Goal: Task Accomplishment & Management: Use online tool/utility

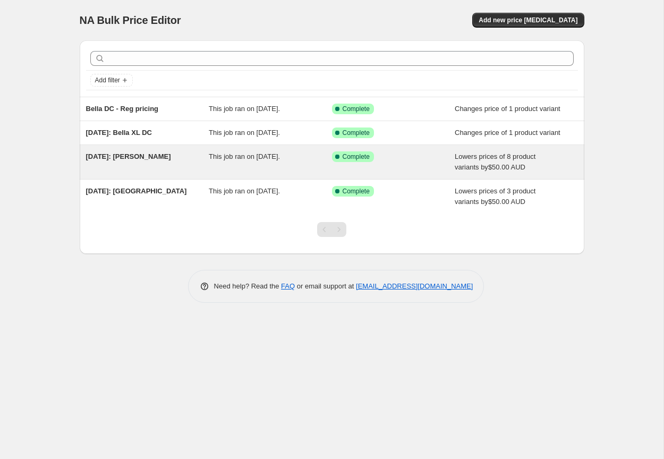
click at [131, 160] on span "[DATE]: [PERSON_NAME]" at bounding box center [128, 156] width 85 height 8
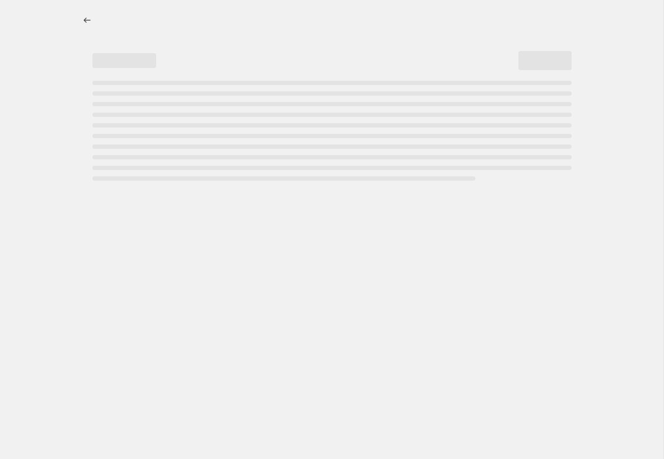
select select "by"
select select "collection"
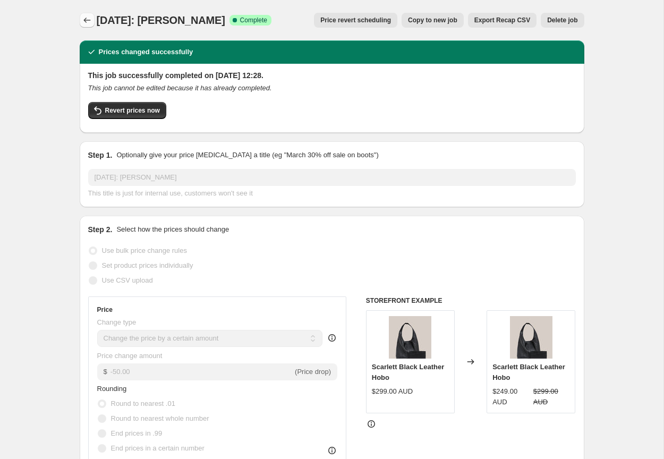
click at [84, 16] on icon "Price change jobs" at bounding box center [87, 20] width 11 height 11
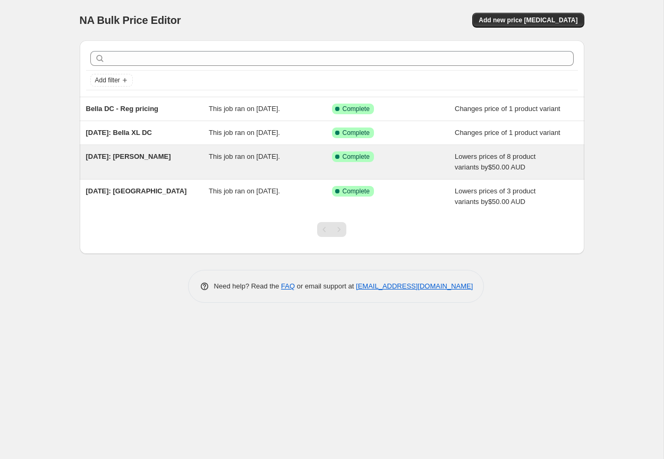
click at [127, 160] on span "[DATE]: [PERSON_NAME]" at bounding box center [128, 156] width 85 height 8
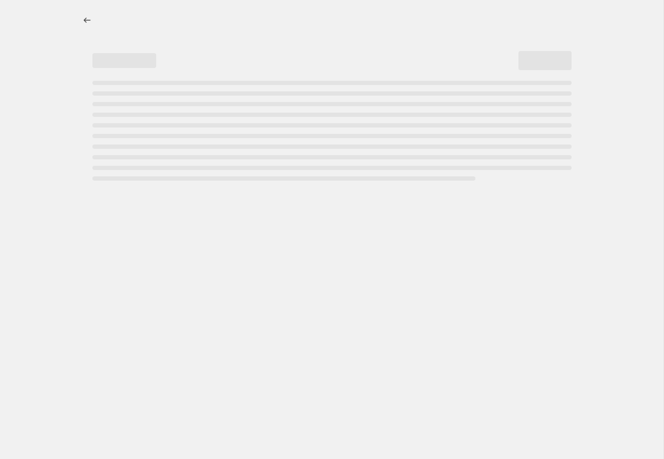
select select "by"
select select "collection"
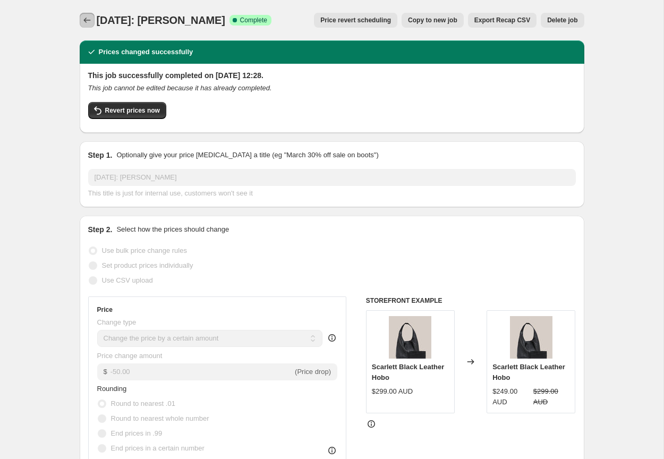
click at [89, 21] on icon "Price change jobs" at bounding box center [87, 20] width 11 height 11
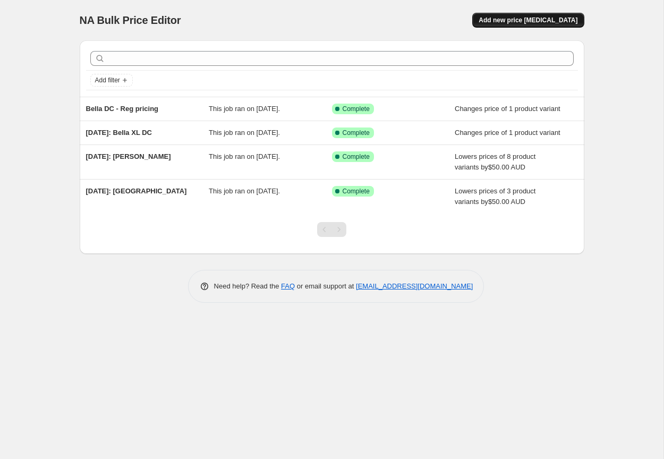
click at [529, 19] on span "Add new price [MEDICAL_DATA]" at bounding box center [527, 20] width 99 height 8
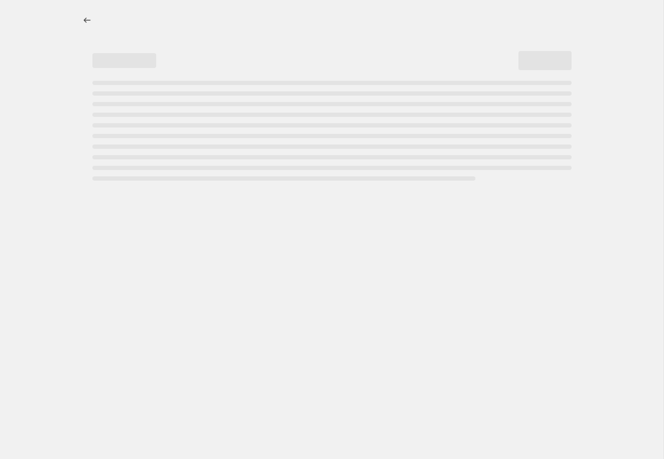
select select "percentage"
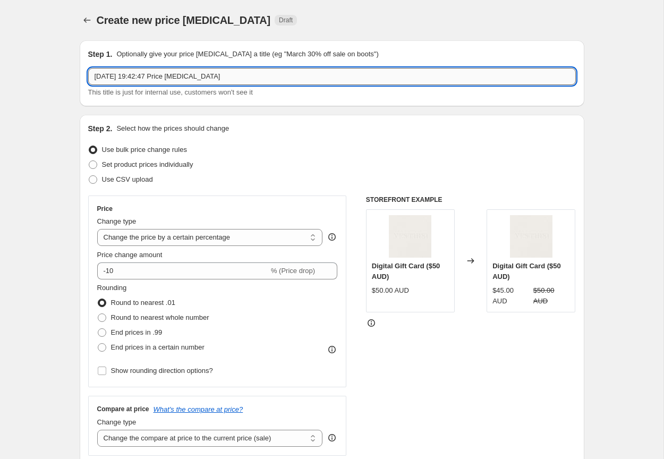
drag, startPoint x: 242, startPoint y: 76, endPoint x: 173, endPoint y: 76, distance: 68.5
click at [173, 76] on input "[DATE] 19:42:47 Price [MEDICAL_DATA]" at bounding box center [331, 76] width 487 height 17
type input "[DATE] 19:42:47 Scarlett USA sale prices"
click at [127, 165] on span "Set product prices individually" at bounding box center [147, 164] width 91 height 8
click at [89, 161] on input "Set product prices individually" at bounding box center [89, 160] width 1 height 1
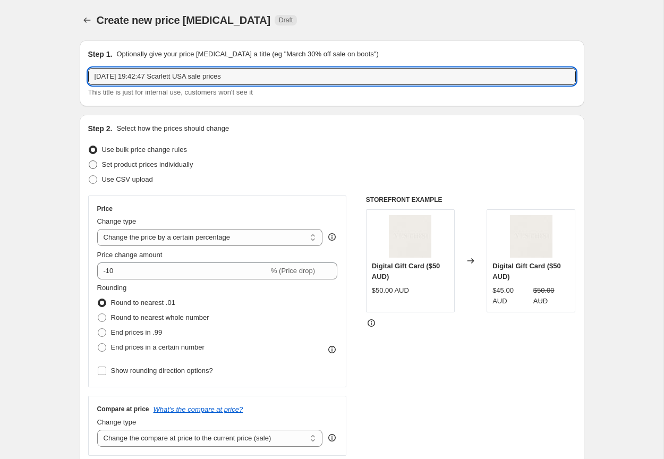
radio input "true"
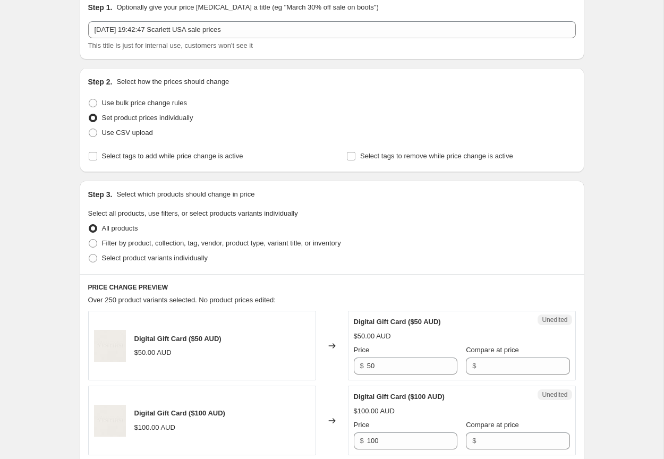
scroll to position [55, 0]
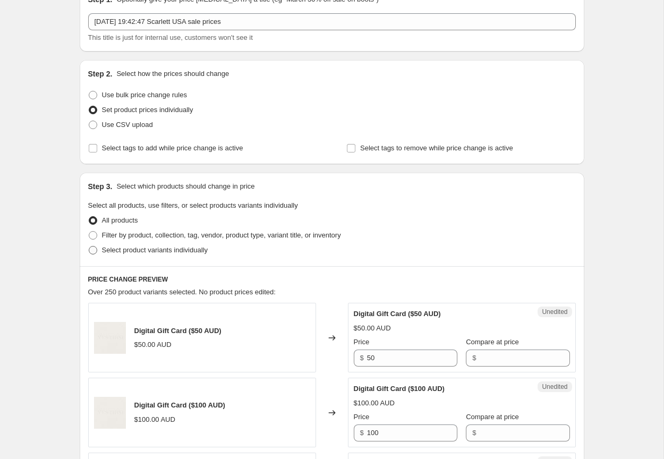
click at [142, 250] on span "Select product variants individually" at bounding box center [155, 250] width 106 height 8
click at [89, 246] on input "Select product variants individually" at bounding box center [89, 246] width 1 height 1
radio input "true"
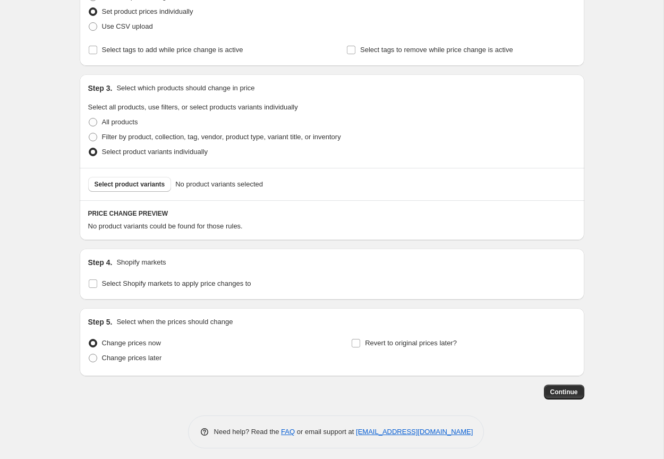
scroll to position [157, 0]
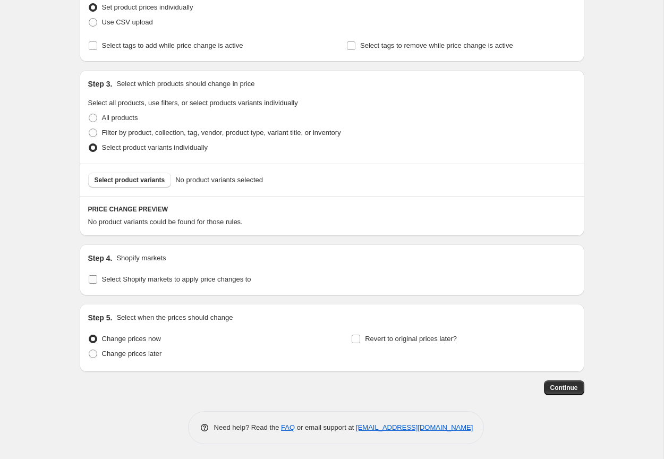
click at [151, 279] on span "Select Shopify markets to apply price changes to" at bounding box center [176, 279] width 149 height 8
click at [97, 279] on input "Select Shopify markets to apply price changes to" at bounding box center [93, 279] width 8 height 8
checkbox input "true"
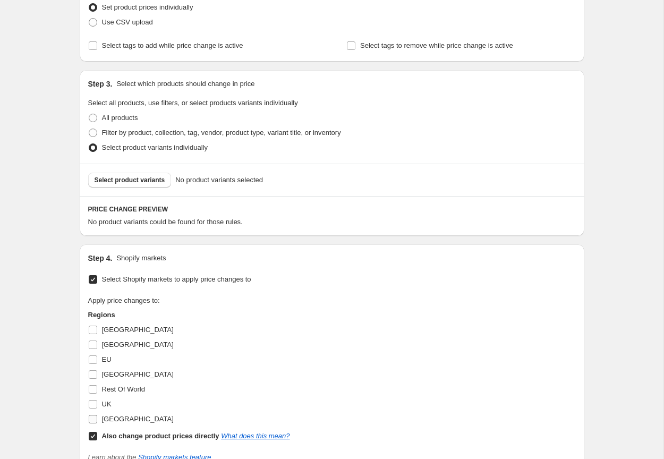
click at [107, 417] on span "[GEOGRAPHIC_DATA]" at bounding box center [138, 419] width 72 height 8
click at [97, 417] on input "[GEOGRAPHIC_DATA]" at bounding box center [93, 419] width 8 height 8
checkbox input "true"
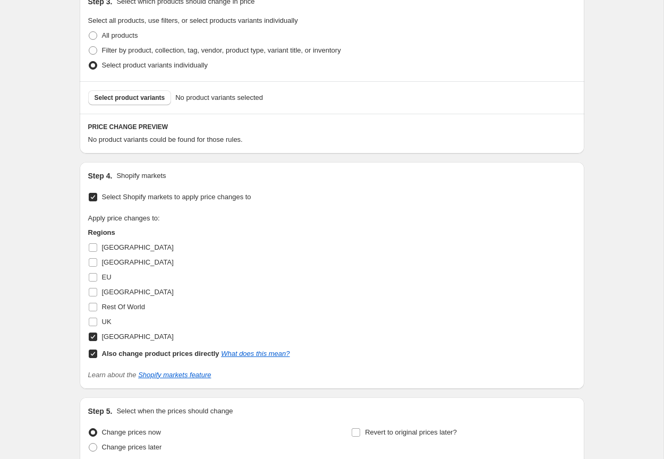
scroll to position [246, 0]
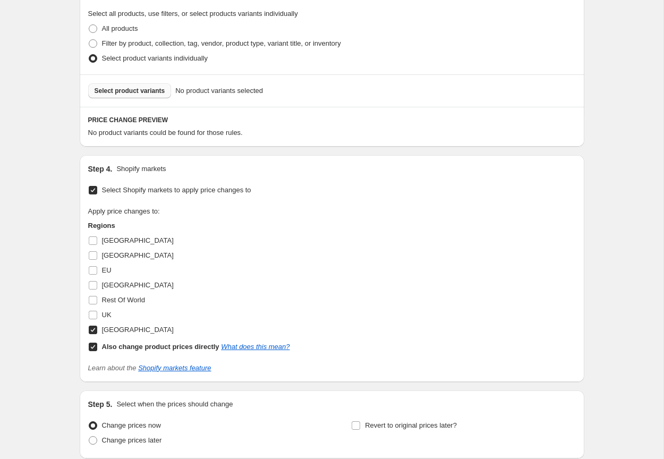
click at [150, 95] on button "Select product variants" at bounding box center [129, 90] width 83 height 15
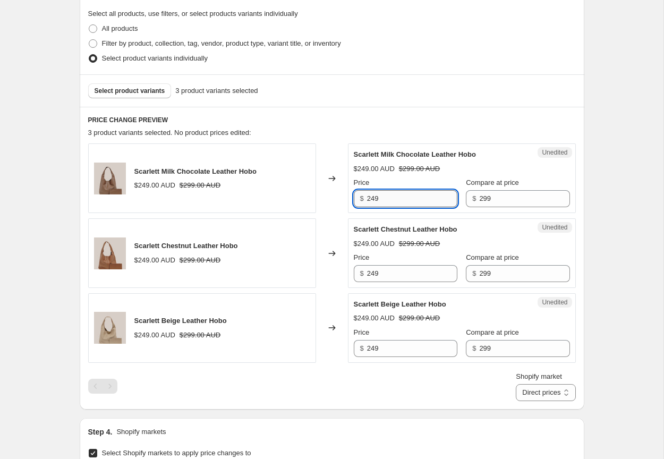
click at [371, 195] on input "249" at bounding box center [412, 198] width 90 height 17
click at [59, 187] on div "Create new price [MEDICAL_DATA]. This page is ready Create new price [MEDICAL_D…" at bounding box center [331, 281] width 663 height 1055
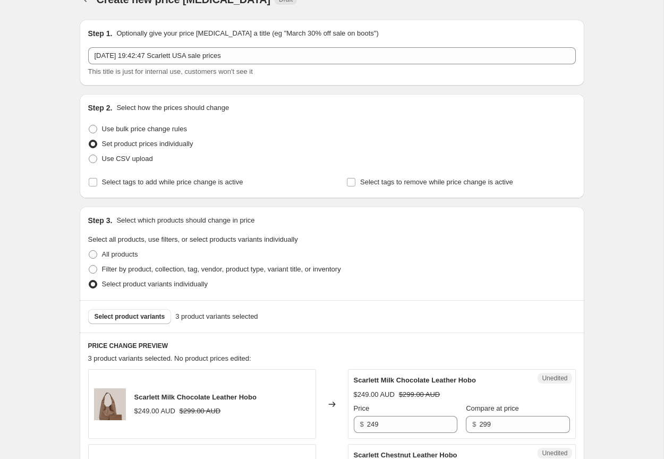
scroll to position [0, 0]
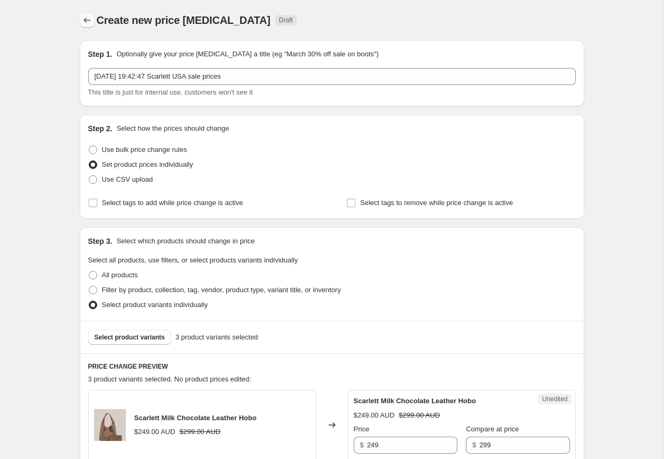
click at [90, 22] on icon "Price change jobs" at bounding box center [87, 20] width 11 height 11
